Goal: Task Accomplishment & Management: Manage account settings

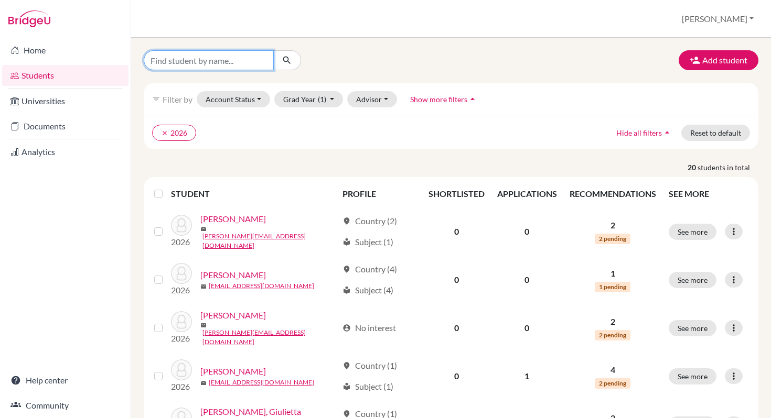
click at [168, 63] on input "Find student by name..." at bounding box center [209, 60] width 130 height 20
click at [404, 144] on div "clear 2026 Hide all filters arrow_drop_up Reset to default" at bounding box center [451, 133] width 615 height 34
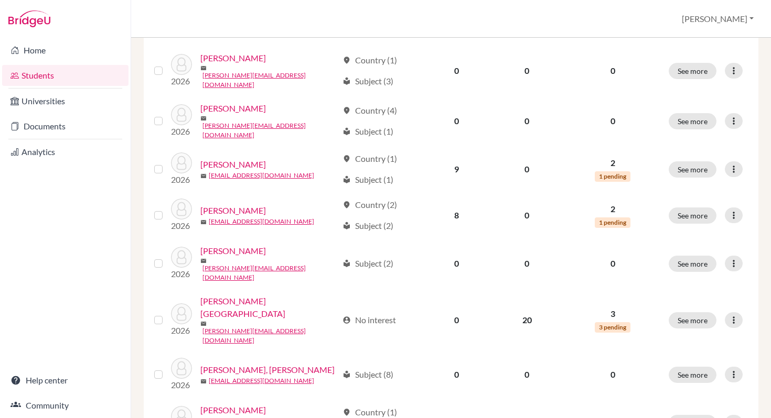
scroll to position [709, 0]
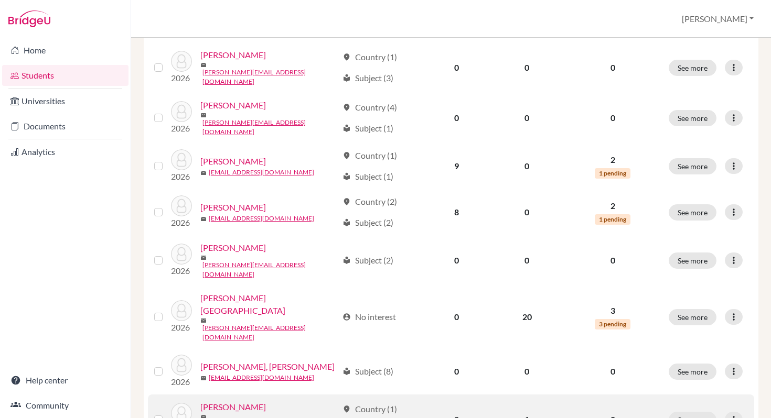
click at [216, 401] on link "[PERSON_NAME]" at bounding box center [233, 407] width 66 height 13
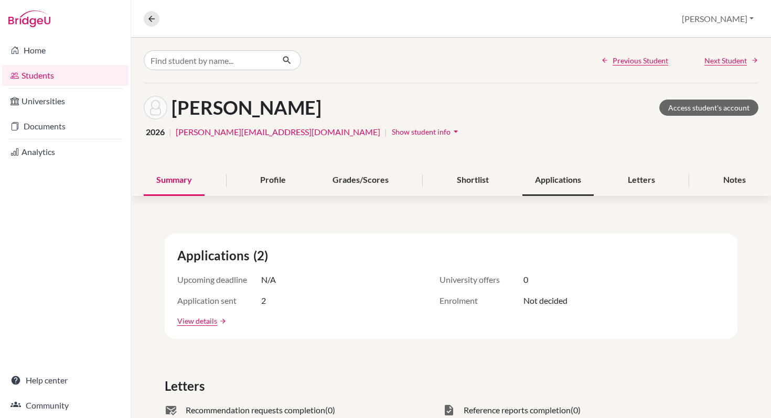
click at [559, 178] on div "Applications" at bounding box center [557, 180] width 71 height 31
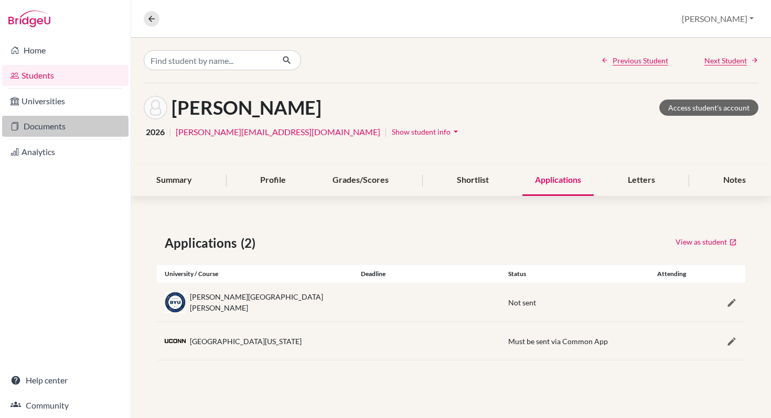
click at [40, 126] on link "Documents" at bounding box center [65, 126] width 126 height 21
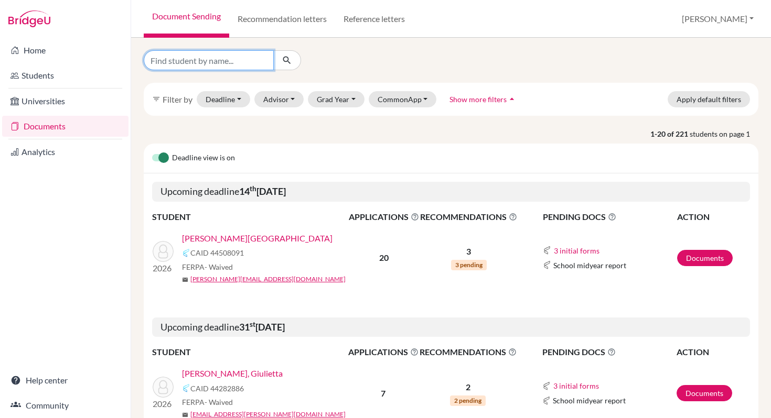
click at [164, 65] on input "Find student by name..." at bounding box center [209, 60] width 130 height 20
type input "poulter"
click button "submit" at bounding box center [287, 60] width 28 height 20
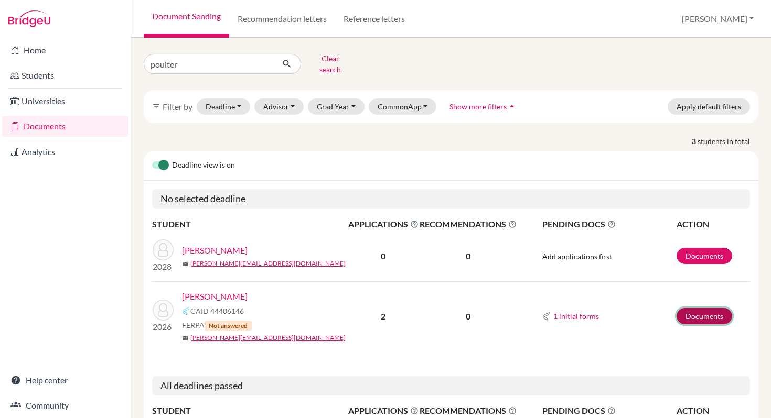
click at [686, 308] on link "Documents" at bounding box center [704, 316] width 56 height 16
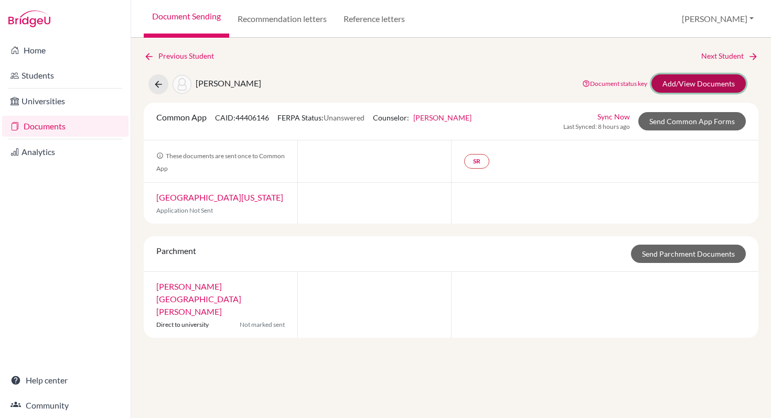
click at [696, 83] on link "Add/View Documents" at bounding box center [698, 83] width 94 height 18
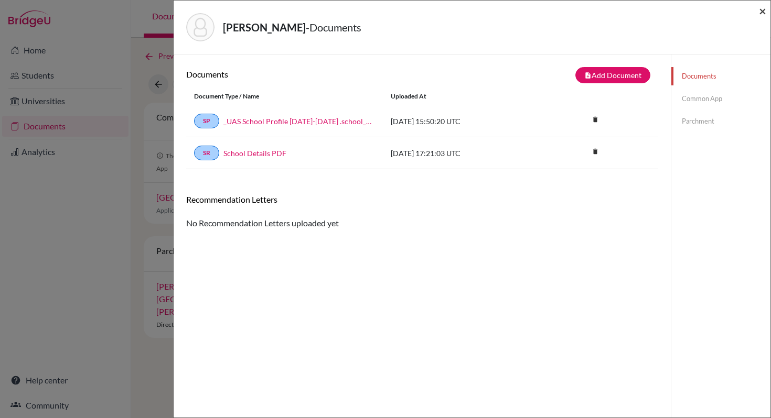
click at [764, 10] on span "×" at bounding box center [762, 10] width 7 height 15
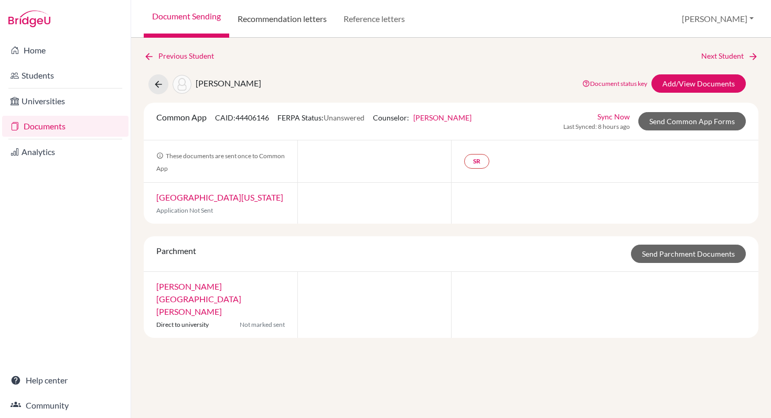
click at [279, 15] on link "Recommendation letters" at bounding box center [282, 19] width 106 height 38
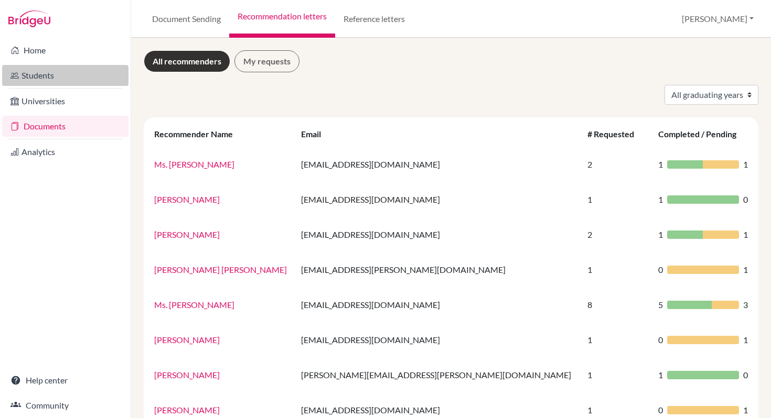
click at [39, 73] on link "Students" at bounding box center [65, 75] width 126 height 21
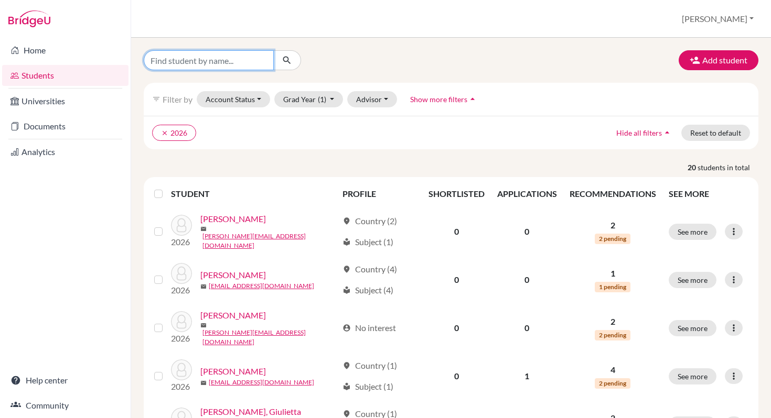
click at [171, 61] on input "Find student by name..." at bounding box center [209, 60] width 130 height 20
type input "poulter"
click button "submit" at bounding box center [287, 60] width 28 height 20
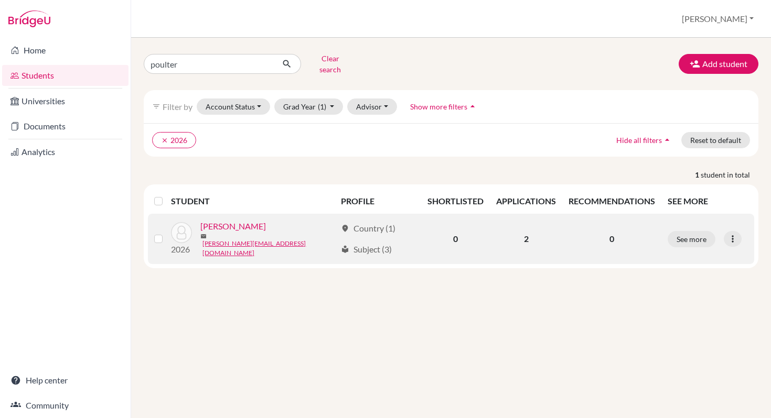
click at [217, 228] on link "[PERSON_NAME]" at bounding box center [233, 226] width 66 height 13
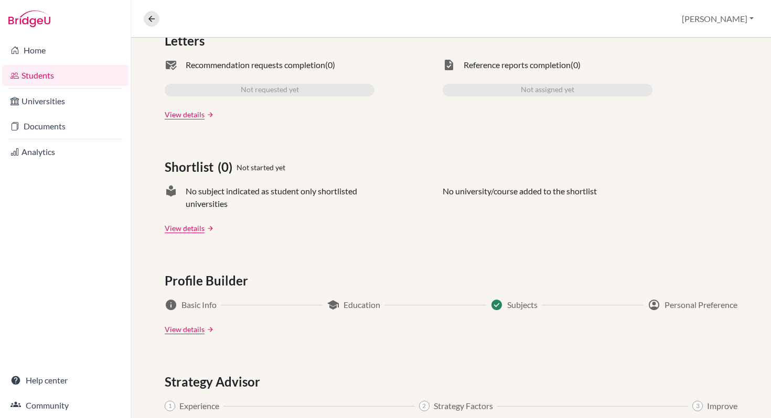
scroll to position [257, 0]
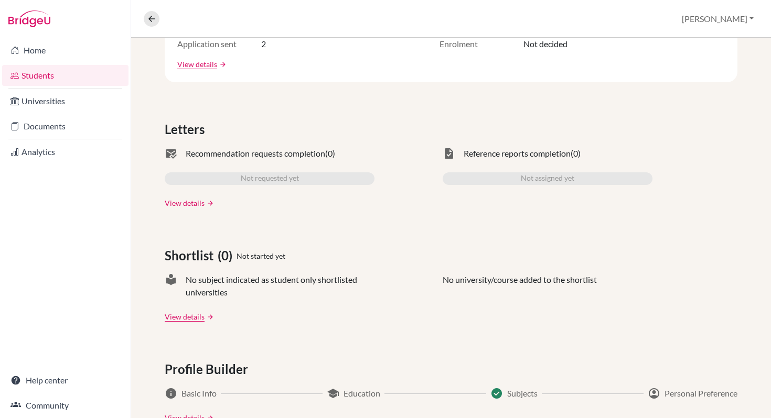
click at [189, 203] on link "View details" at bounding box center [185, 203] width 40 height 11
